Goal: Information Seeking & Learning: Learn about a topic

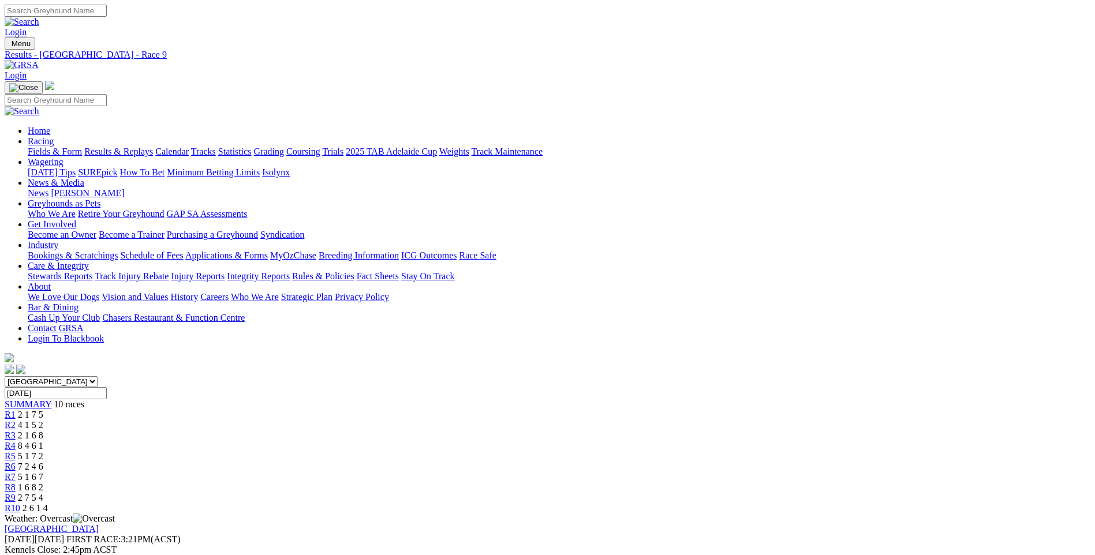
click at [107, 387] on input "Friday, 22 Aug 2025" at bounding box center [56, 393] width 102 height 12
type input "Today, 1 Sep 2025"
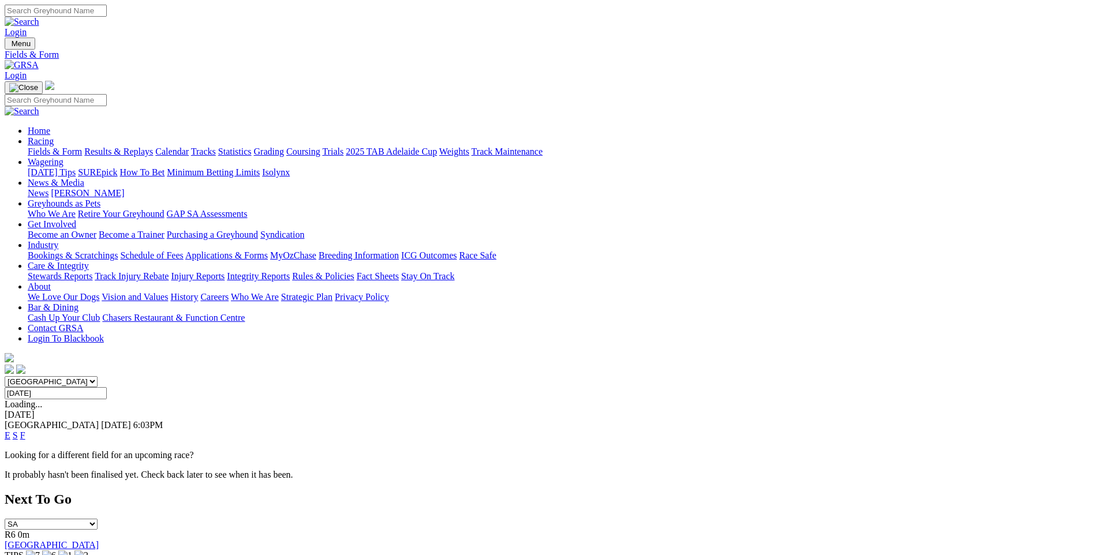
click at [25, 431] on link "F" at bounding box center [22, 436] width 5 height 10
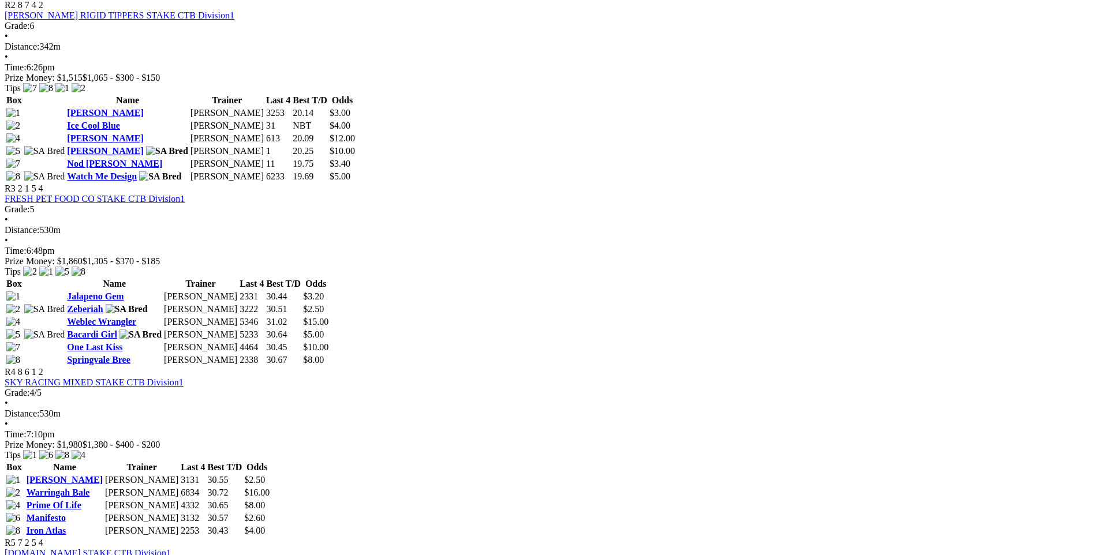
scroll to position [693, 0]
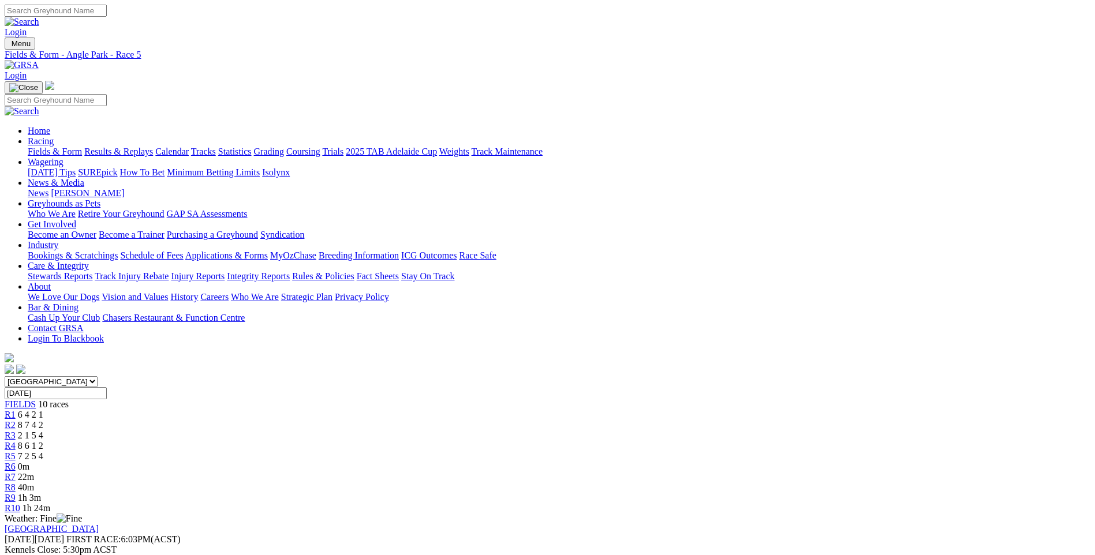
click at [16, 462] on span "R6" at bounding box center [10, 467] width 11 height 10
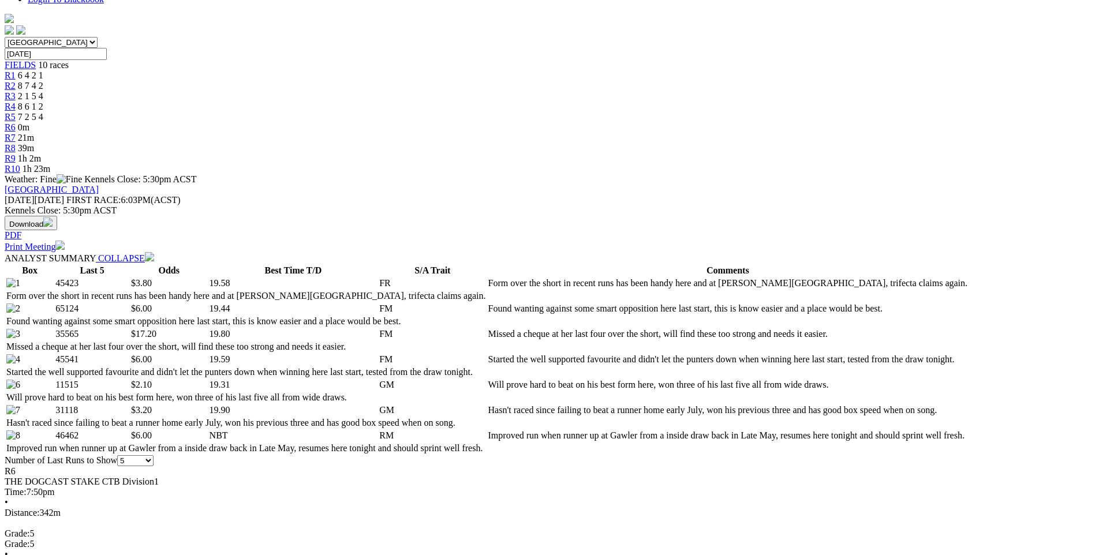
scroll to position [346, 0]
